Goal: Task Accomplishment & Management: Use online tool/utility

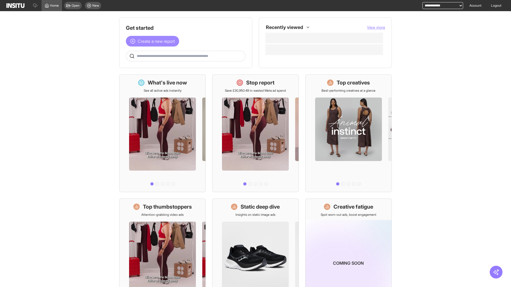
click at [154, 41] on span "Create a new report" at bounding box center [156, 41] width 37 height 6
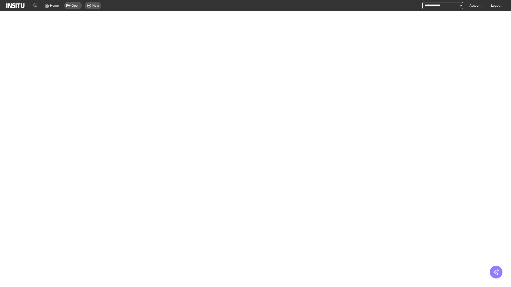
select select "**"
